Goal: Transaction & Acquisition: Purchase product/service

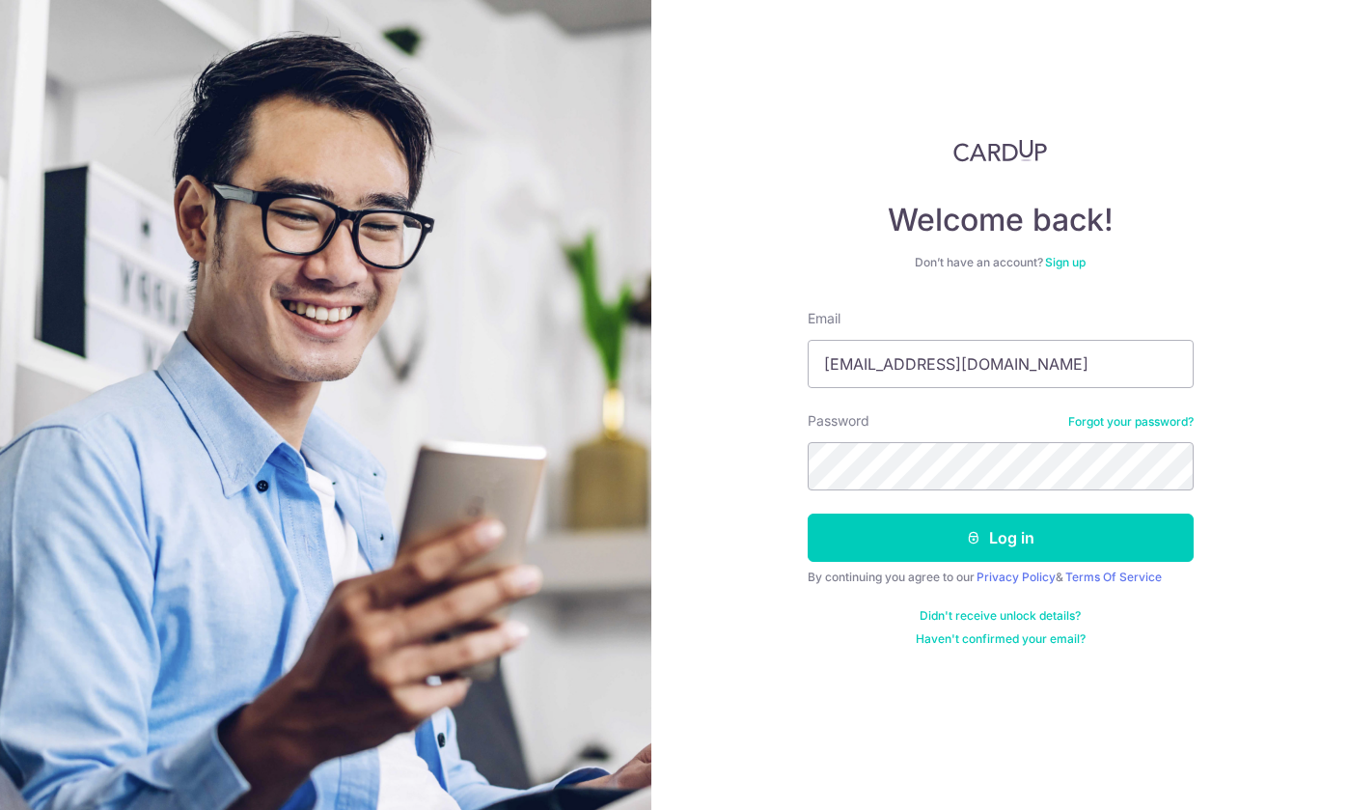
type input "[EMAIL_ADDRESS][DOMAIN_NAME]"
click at [1000, 537] on button "Log in" at bounding box center [1001, 537] width 386 height 48
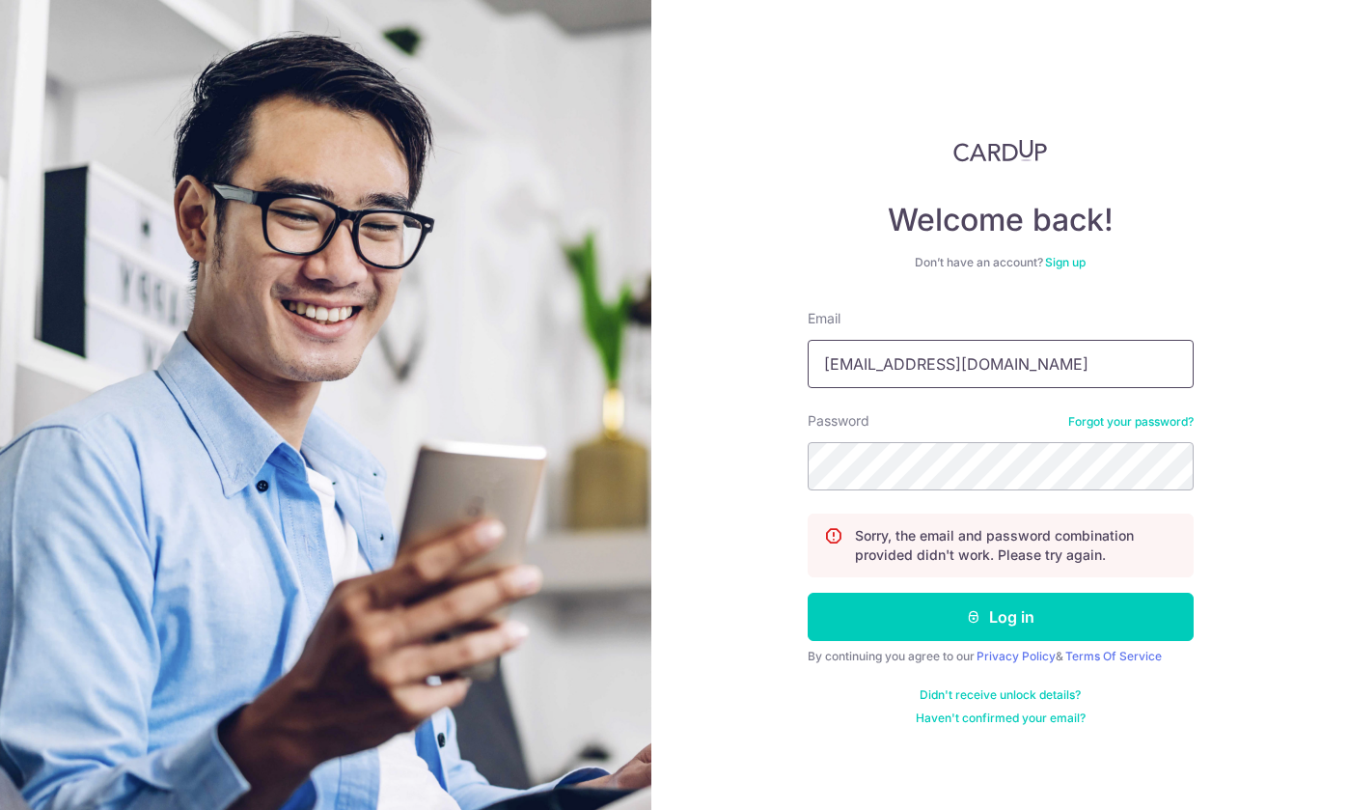
type input "luishosh@gmail.com"
click at [1000, 617] on button "Log in" at bounding box center [1001, 616] width 386 height 48
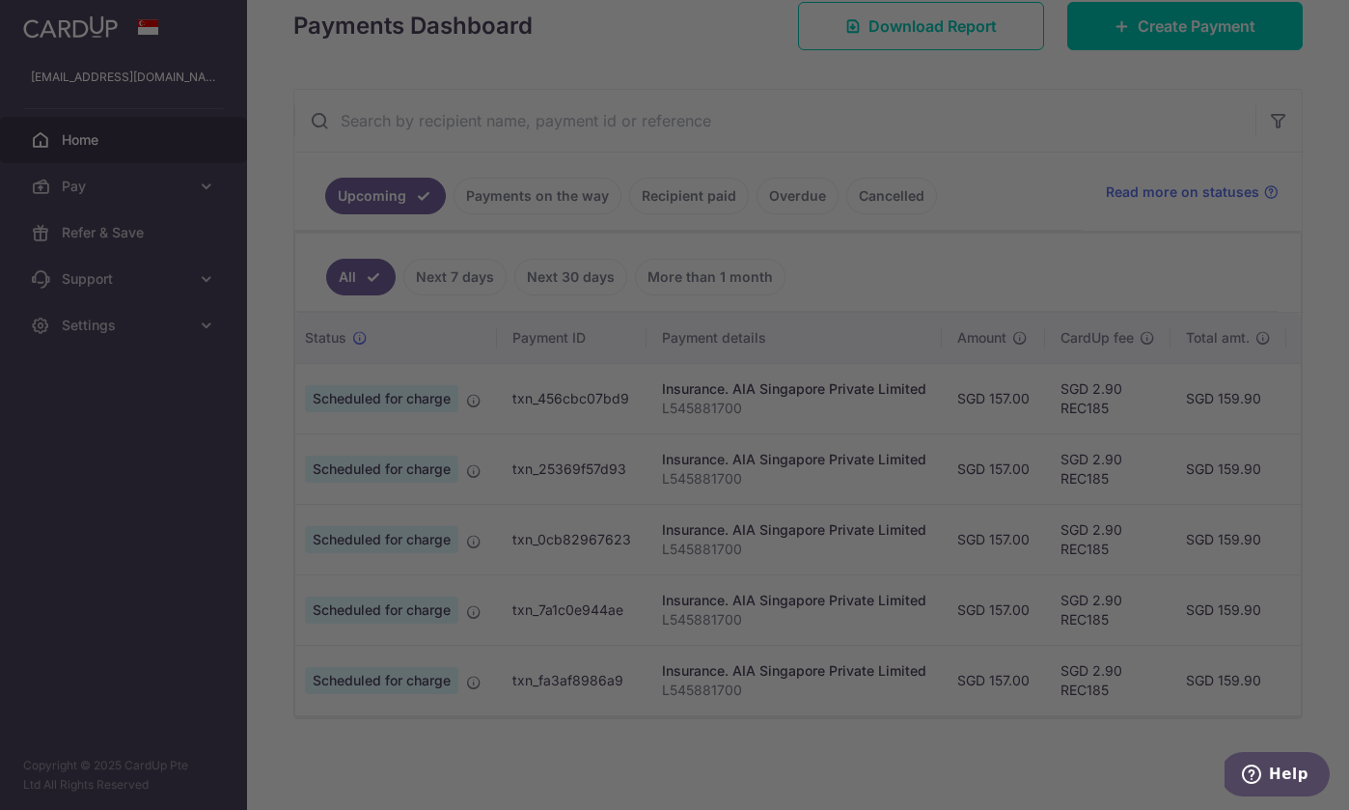
scroll to position [0, 45]
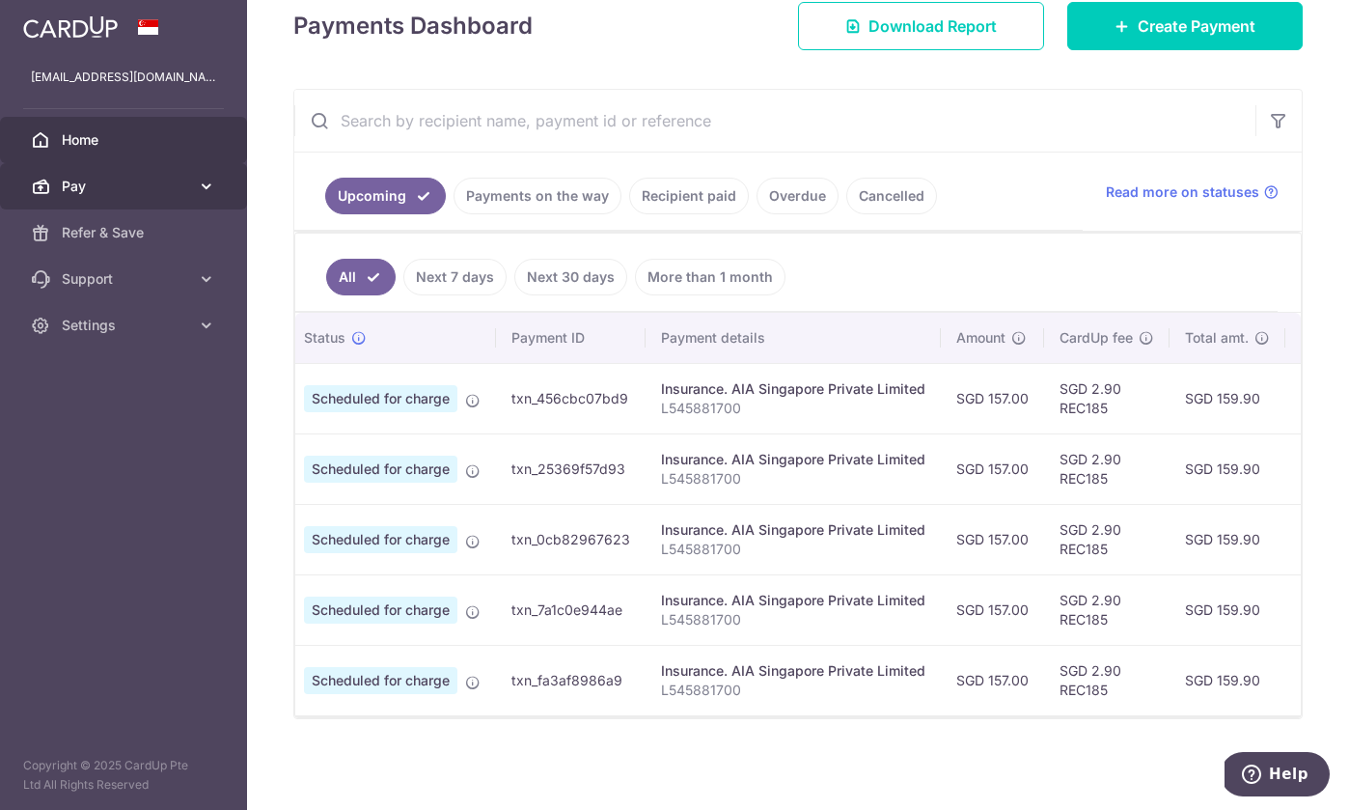
click at [179, 185] on span "Pay" at bounding box center [125, 186] width 127 height 19
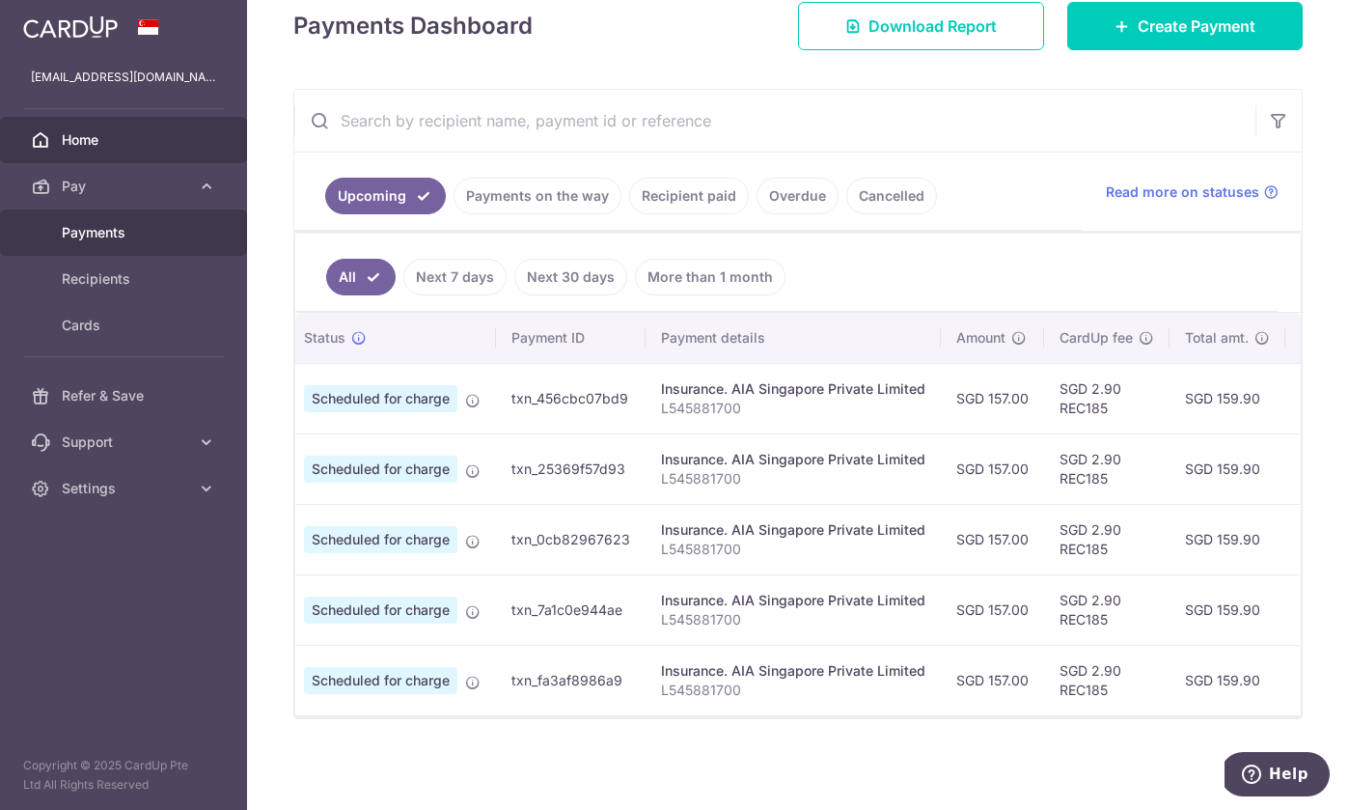
click at [139, 250] on link "Payments" at bounding box center [123, 232] width 247 height 46
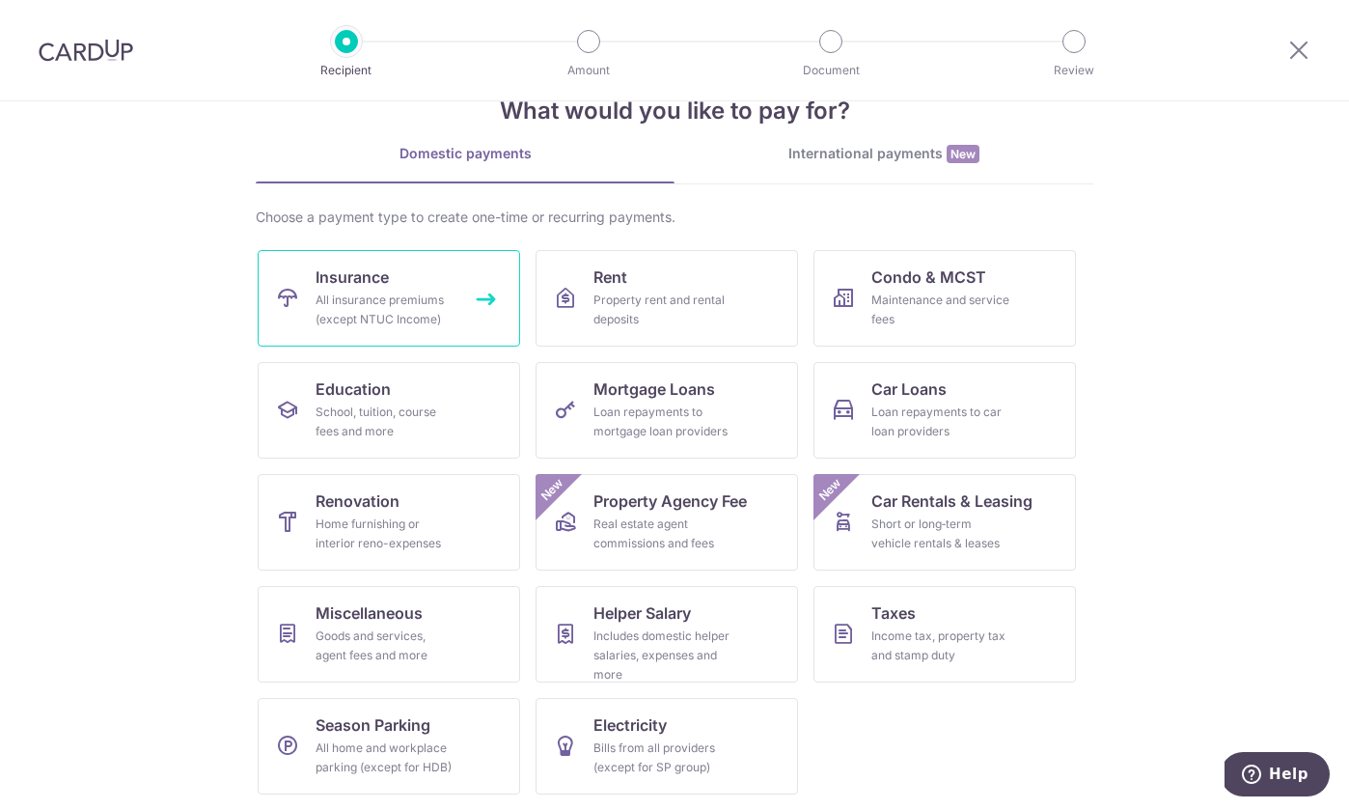
scroll to position [54, 0]
click at [316, 295] on div "All insurance premiums (except NTUC Income)" at bounding box center [385, 309] width 139 height 39
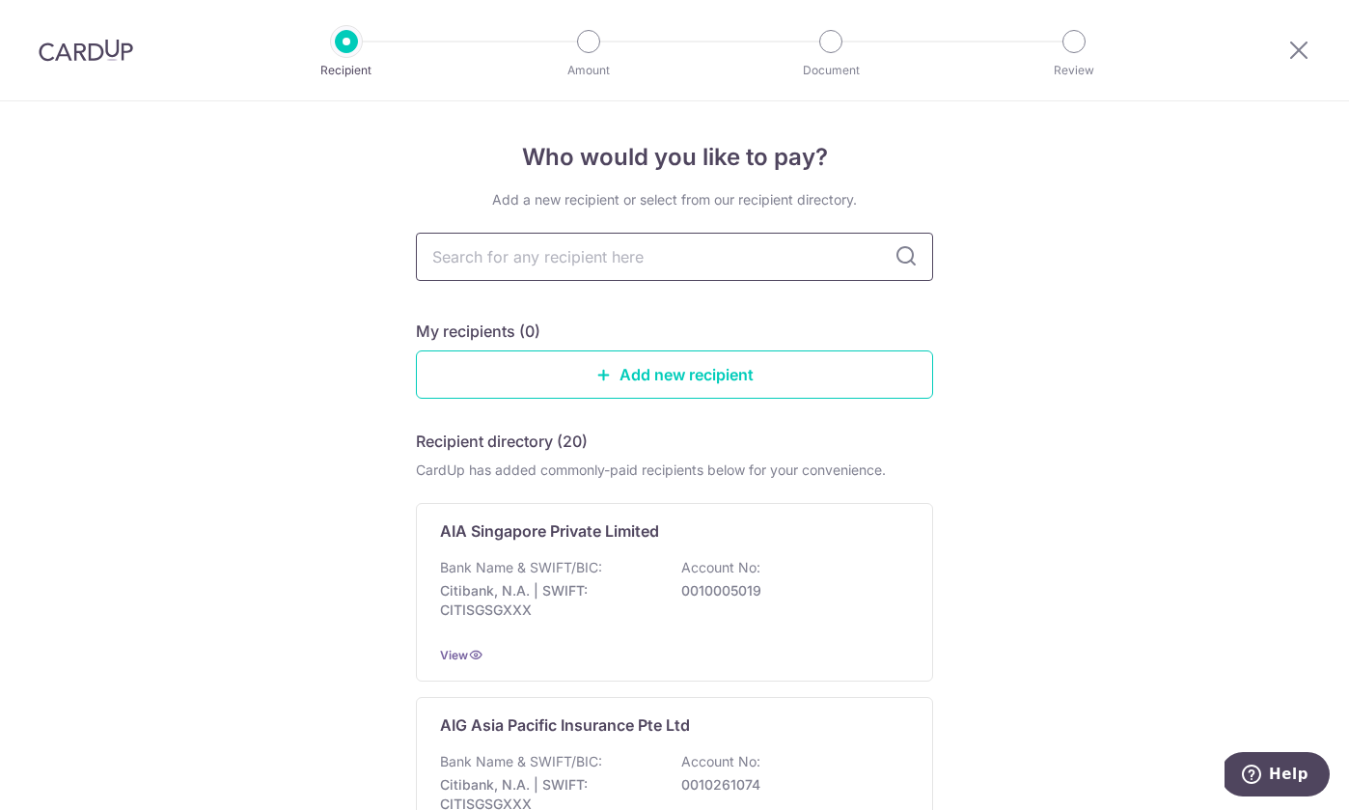
click at [647, 241] on input "text" at bounding box center [674, 257] width 517 height 48
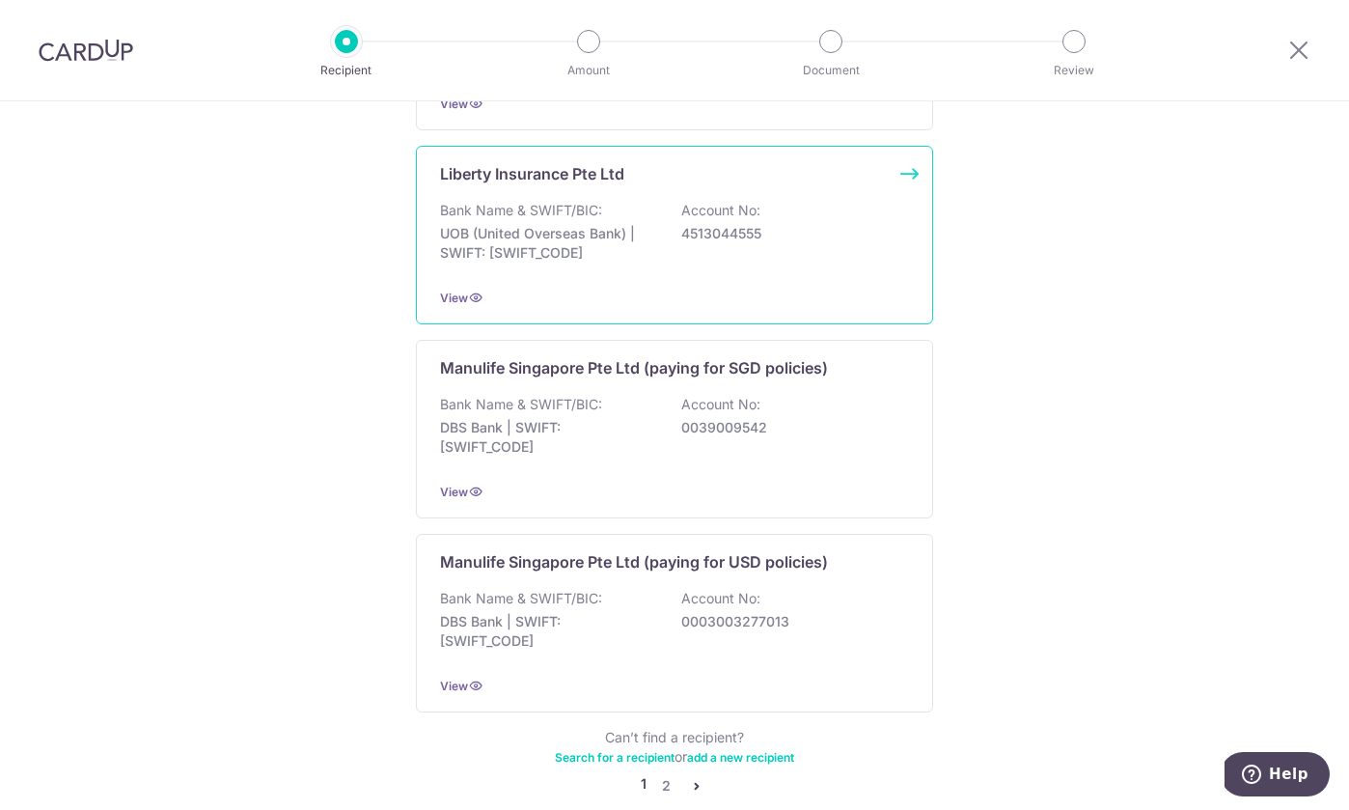
scroll to position [1747, 0]
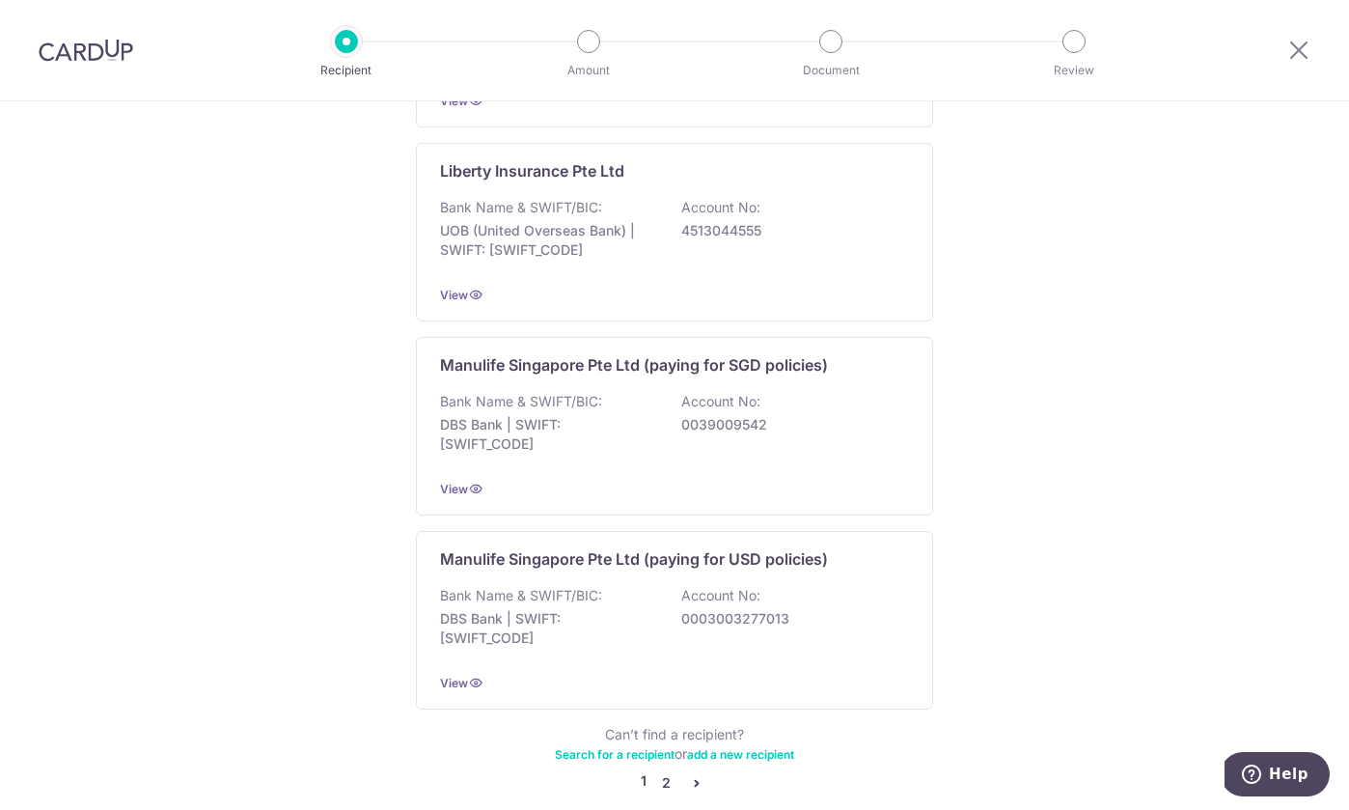
click at [665, 771] on link "2" at bounding box center [665, 782] width 23 height 23
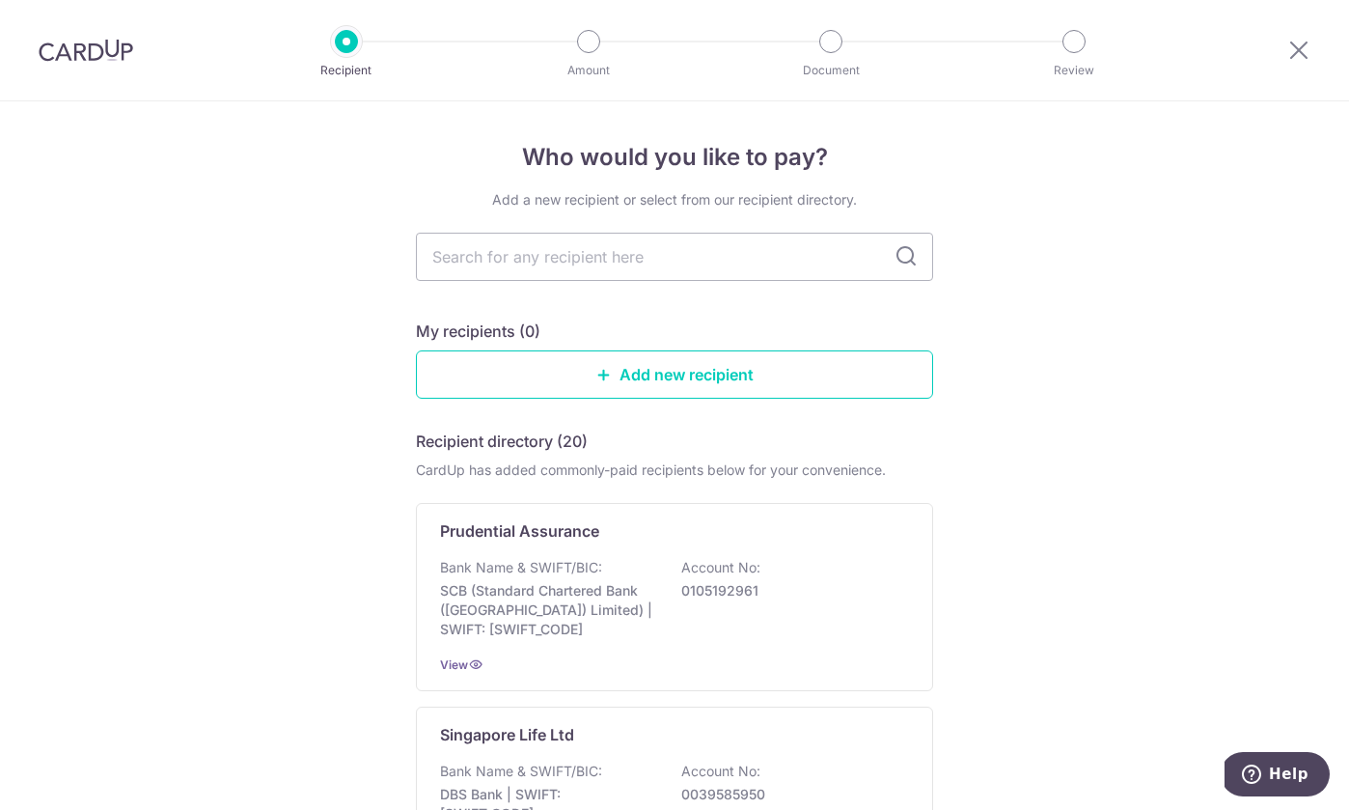
scroll to position [0, 0]
click at [734, 368] on link "Add new recipient" at bounding box center [674, 374] width 517 height 48
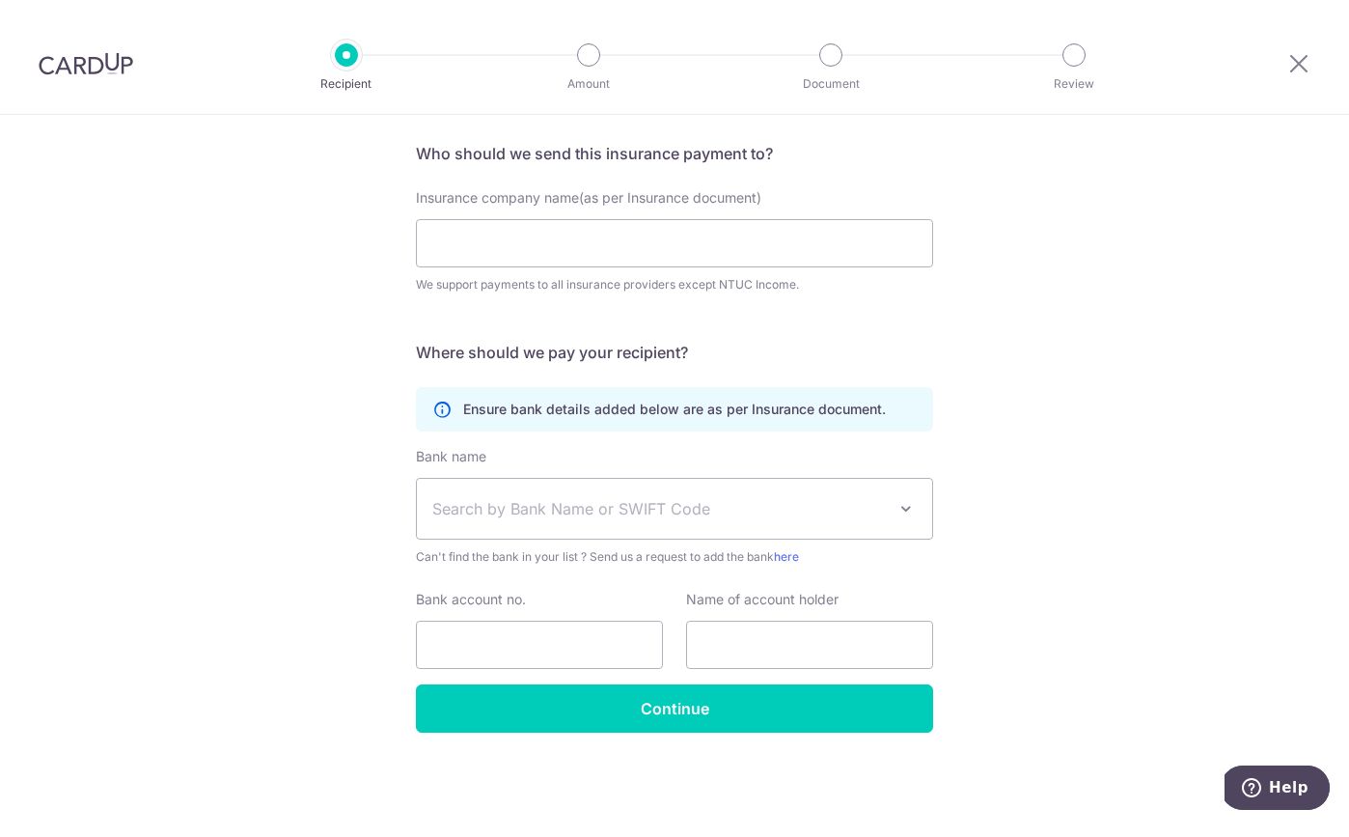
scroll to position [135, 0]
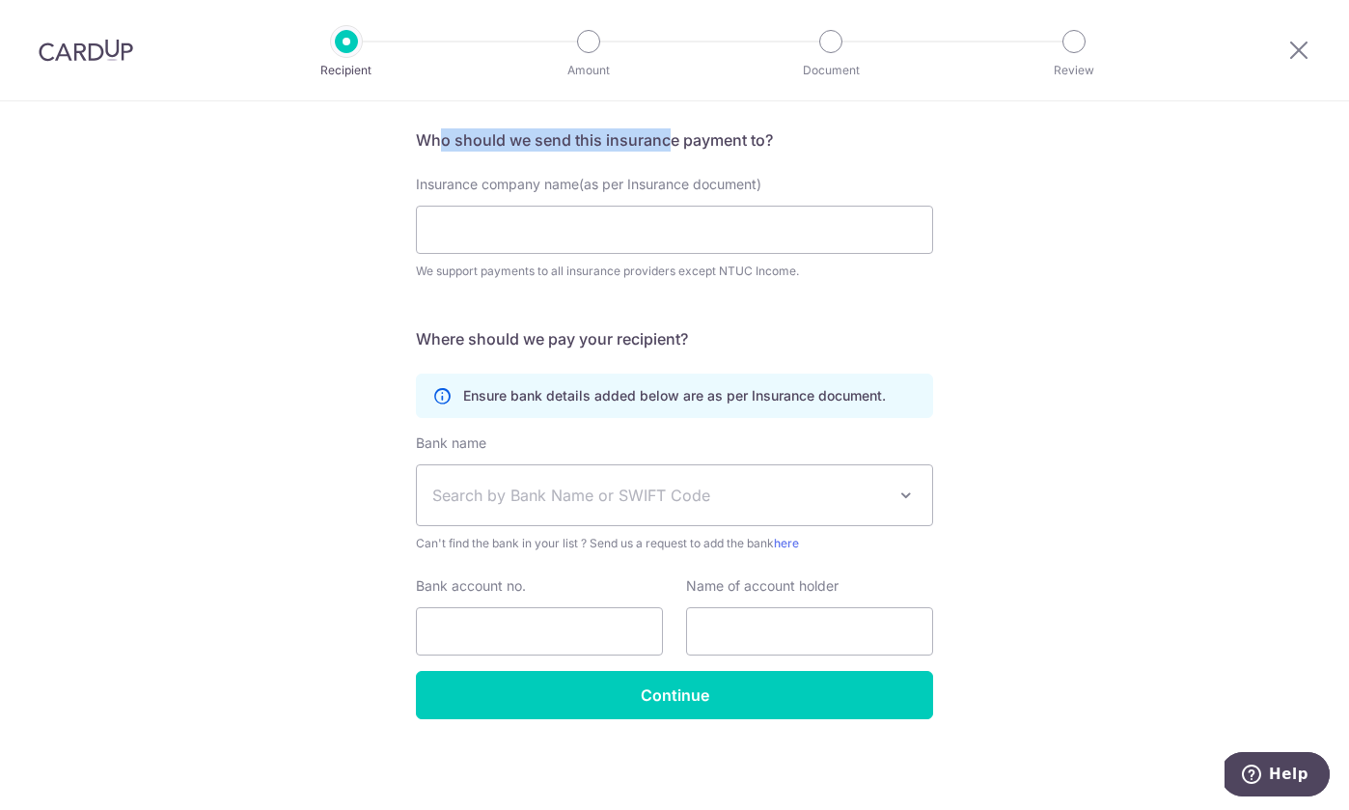
drag, startPoint x: 434, startPoint y: 143, endPoint x: 669, endPoint y: 143, distance: 234.5
click at [669, 143] on h5 "Who should we send this insurance payment to?" at bounding box center [674, 139] width 517 height 23
